Goal: Task Accomplishment & Management: Manage account settings

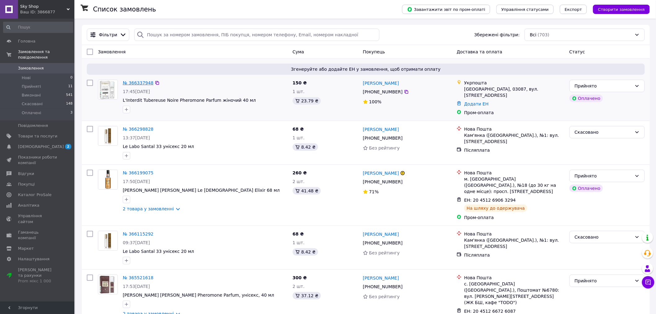
click at [135, 84] on link "№ 366337948" at bounding box center [138, 82] width 31 height 5
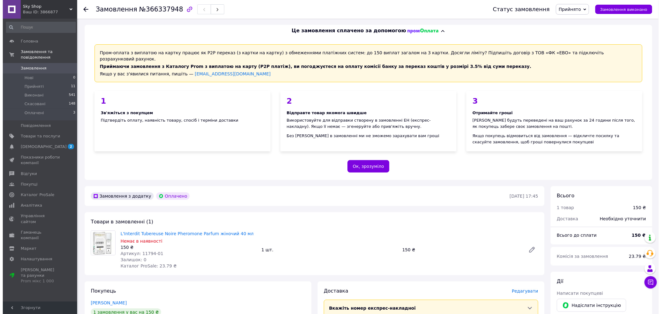
scroll to position [206, 0]
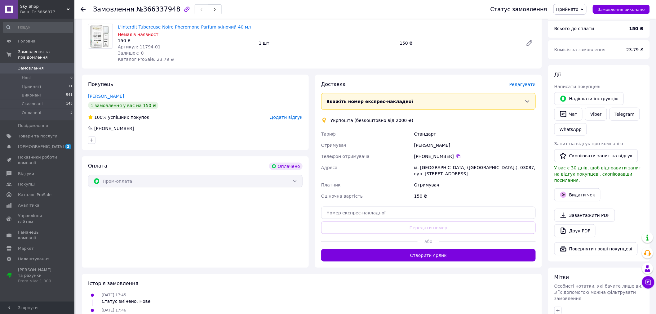
click at [520, 82] on span "Редагувати" at bounding box center [522, 84] width 26 height 5
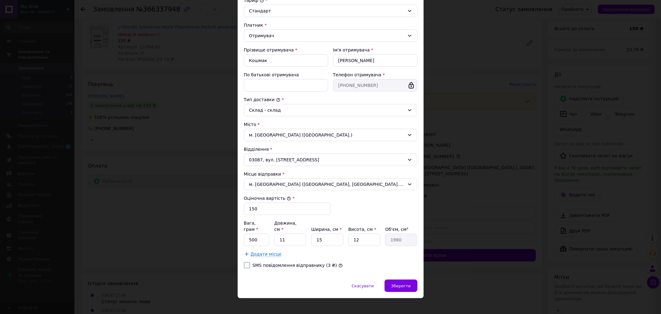
scroll to position [75, 0]
click at [282, 262] on label "SMS повідомлення відправнику (3 ₴)" at bounding box center [295, 264] width 85 height 5
click at [250, 262] on input "SMS повідомлення відправнику (3 ₴)" at bounding box center [247, 265] width 6 height 6
checkbox input "true"
click at [397, 283] on span "Зберегти" at bounding box center [401, 285] width 20 height 5
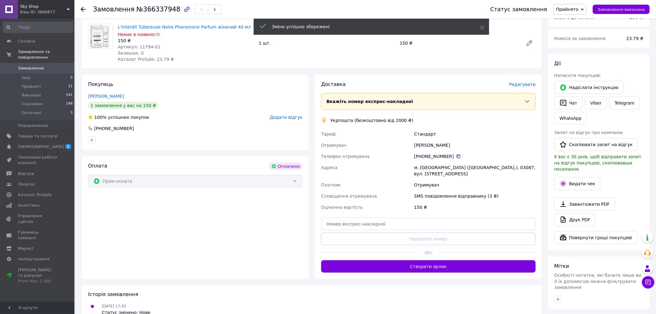
click at [525, 82] on span "Редагувати" at bounding box center [522, 84] width 26 height 5
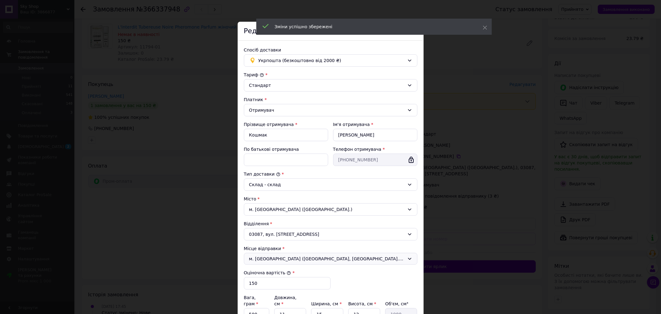
click at [270, 259] on span "м. [GEOGRAPHIC_DATA] ([GEOGRAPHIC_DATA], [GEOGRAPHIC_DATA].); 62461, вул. [PERS…" at bounding box center [327, 258] width 156 height 6
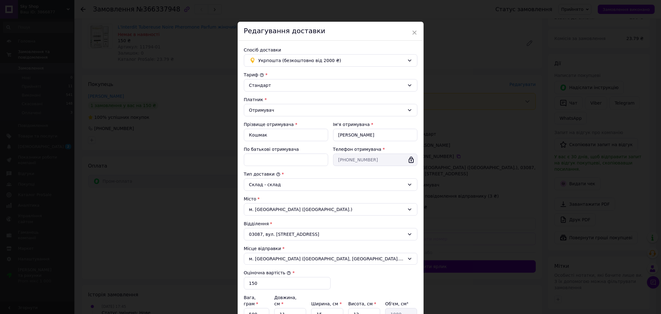
scroll to position [34, 0]
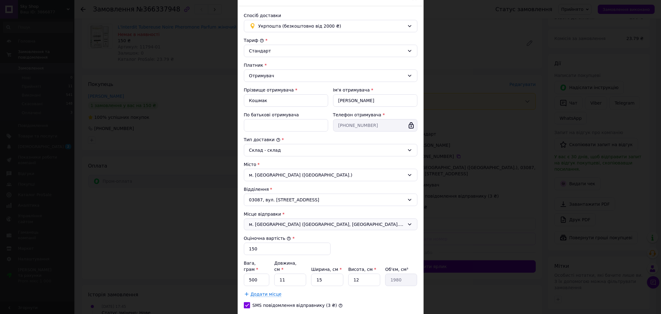
click at [272, 227] on span "м. [GEOGRAPHIC_DATA] ([GEOGRAPHIC_DATA], [GEOGRAPHIC_DATA].); 62461, вул. [PERS…" at bounding box center [327, 224] width 156 height 6
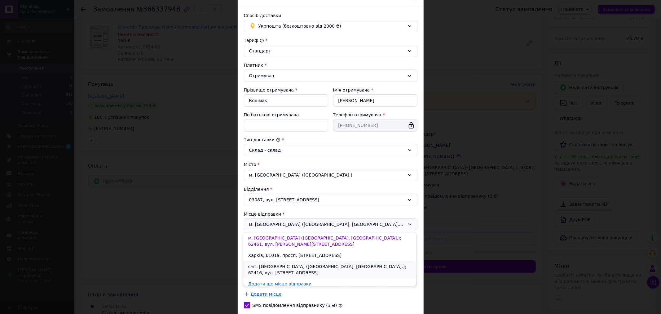
click at [274, 261] on li "смт. [GEOGRAPHIC_DATA] ([GEOGRAPHIC_DATA], [GEOGRAPHIC_DATA].); 62416, вул. [ST…" at bounding box center [329, 269] width 173 height 17
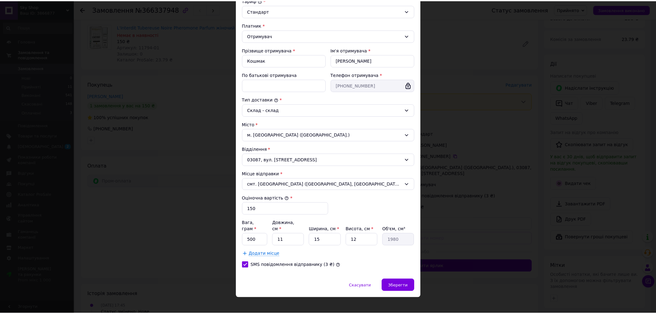
scroll to position [75, 0]
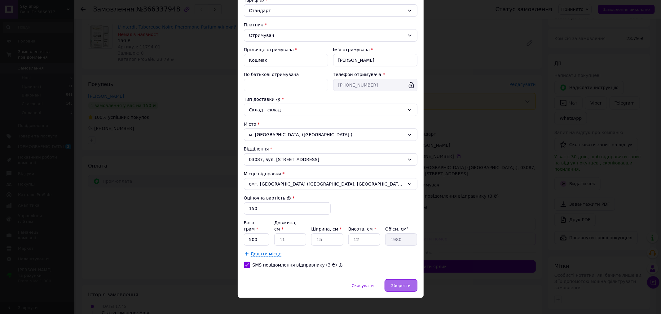
click at [406, 283] on span "Зберегти" at bounding box center [401, 285] width 20 height 5
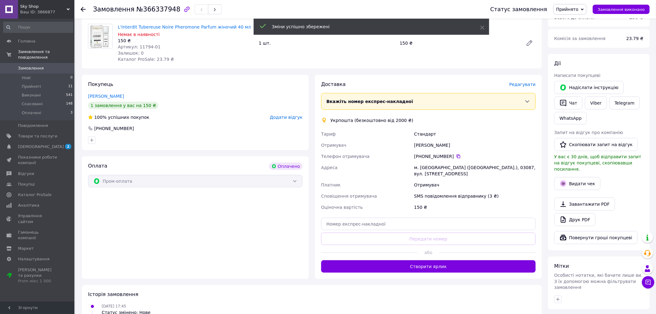
click at [439, 260] on button "Створити ярлик" at bounding box center [428, 266] width 215 height 12
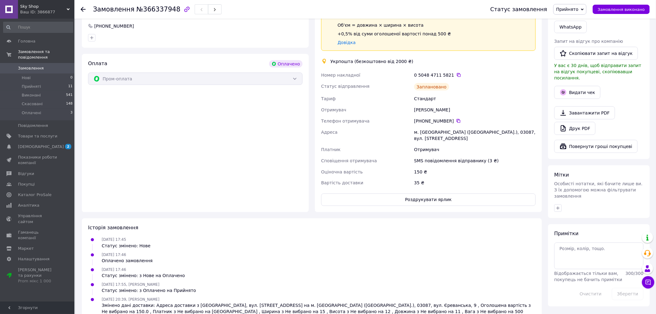
scroll to position [309, 0]
click at [414, 193] on button "Роздрукувати ярлик" at bounding box center [428, 199] width 215 height 12
